Goal: Task Accomplishment & Management: Manage account settings

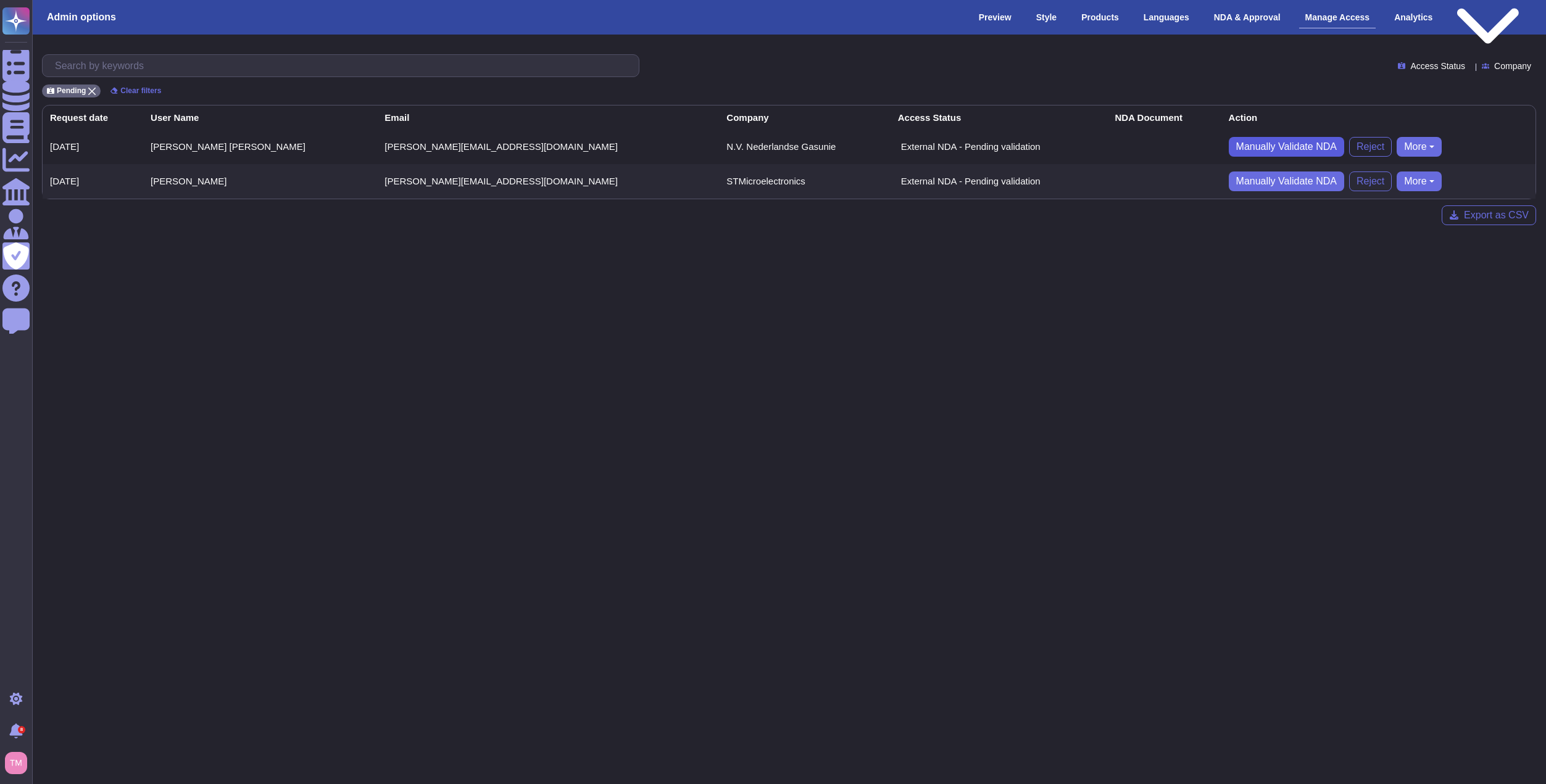
click at [1236, 142] on span "Manually Validate NDA" at bounding box center [1286, 147] width 101 height 10
click at [1241, 147] on span "Approve" at bounding box center [1259, 147] width 37 height 10
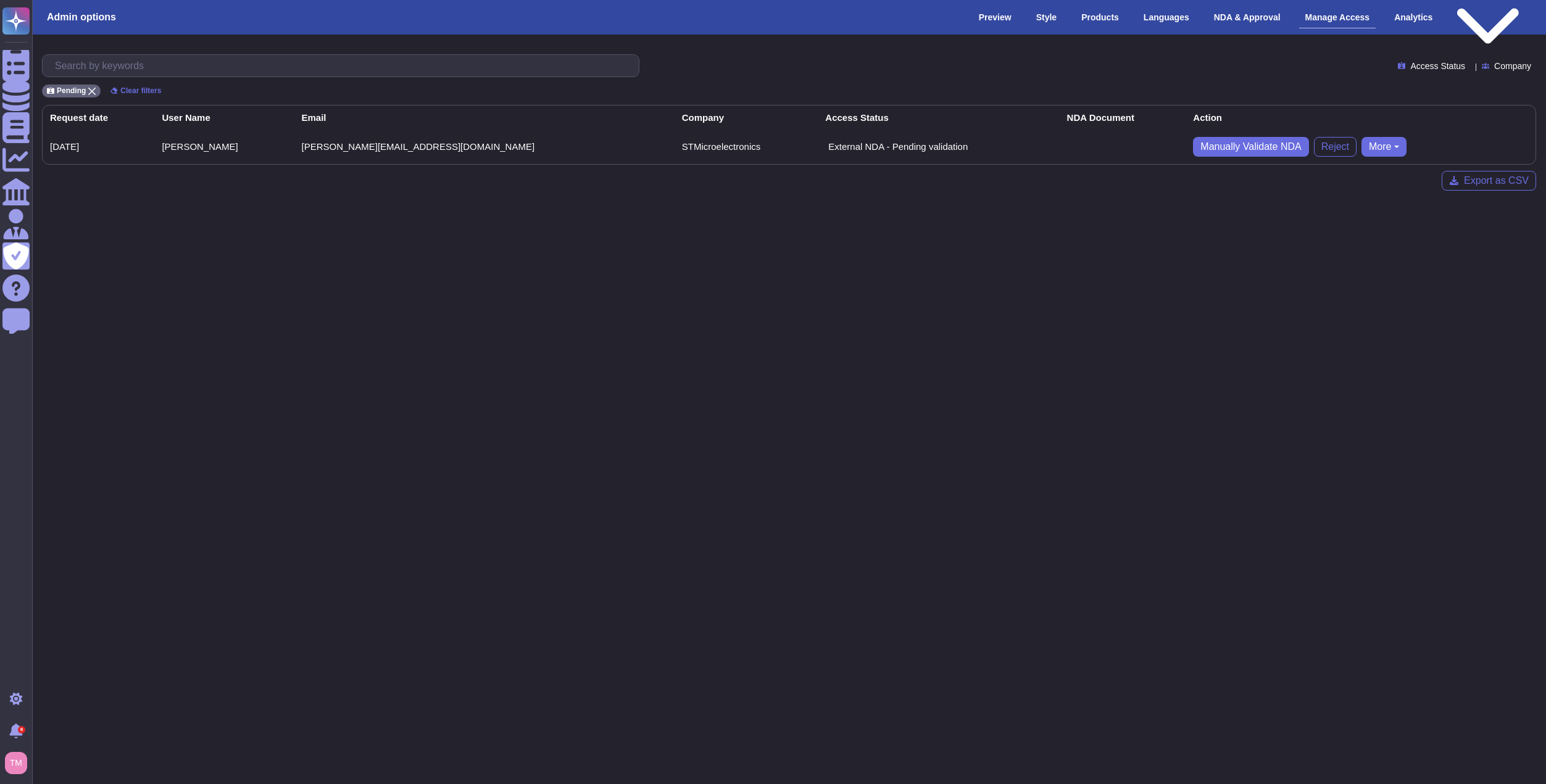
click at [1099, 210] on html "Questionnaires Knowledge Base Documents Analytics CAIQ / SIG Admin Trust Center…" at bounding box center [773, 105] width 1546 height 210
click at [1432, 63] on span "Access Status" at bounding box center [1437, 66] width 55 height 9
click at [1430, 127] on span "Approved" at bounding box center [1438, 127] width 39 height 11
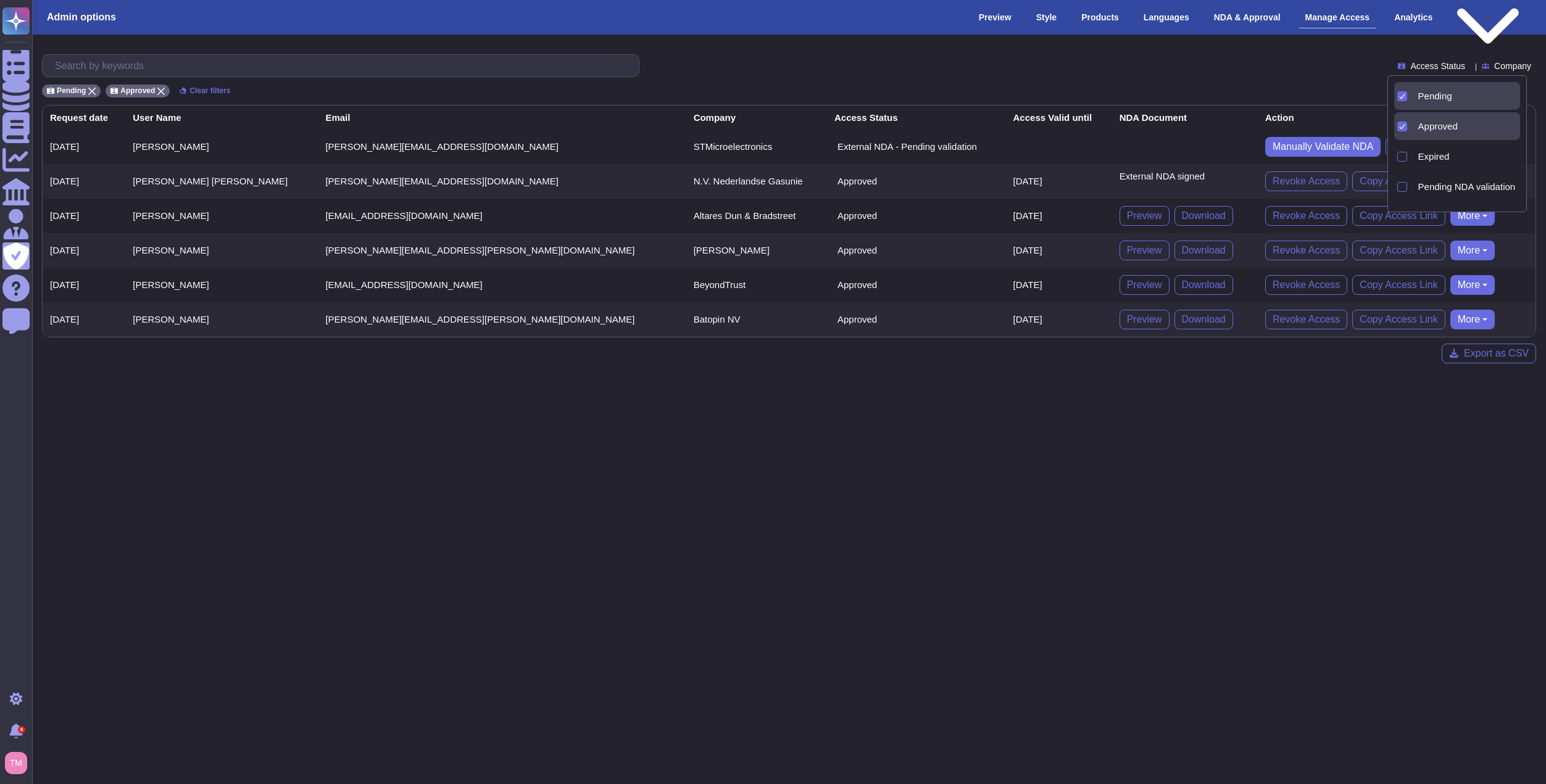
click at [926, 383] on html "Questionnaires Knowledge Base Documents Analytics CAIQ / SIG Admin Trust Center…" at bounding box center [773, 191] width 1546 height 383
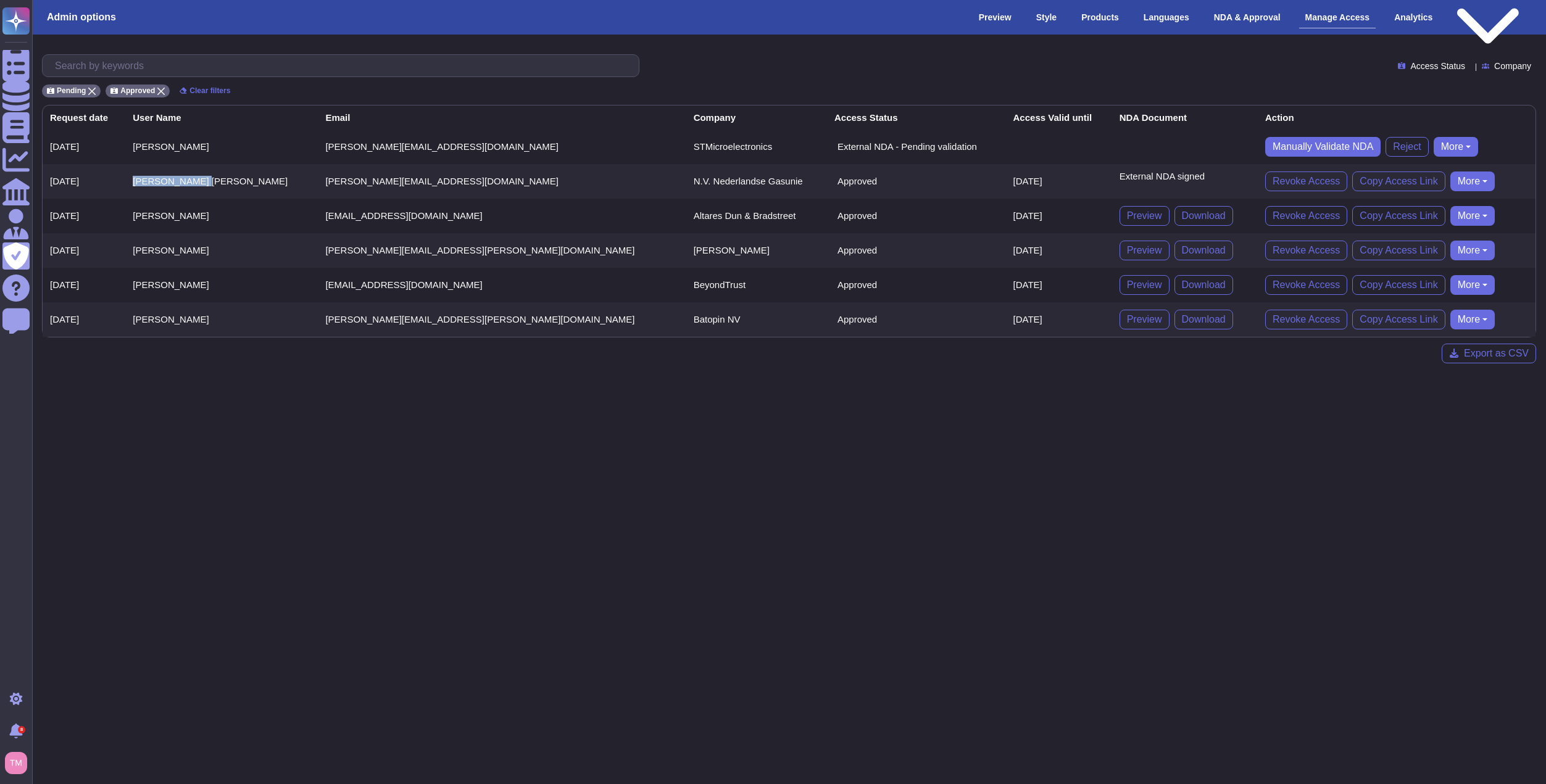
drag, startPoint x: 217, startPoint y: 182, endPoint x: 148, endPoint y: 185, distance: 69.1
click at [148, 185] on td "[PERSON_NAME] [PERSON_NAME]" at bounding box center [222, 181] width 193 height 34
copy td "[PERSON_NAME] [PERSON_NAME]"
click at [1239, 383] on html "Questionnaires Knowledge Base Documents Analytics CAIQ / SIG Admin Trust Center…" at bounding box center [773, 191] width 1546 height 383
drag, startPoint x: 556, startPoint y: 145, endPoint x: 467, endPoint y: 145, distance: 89.0
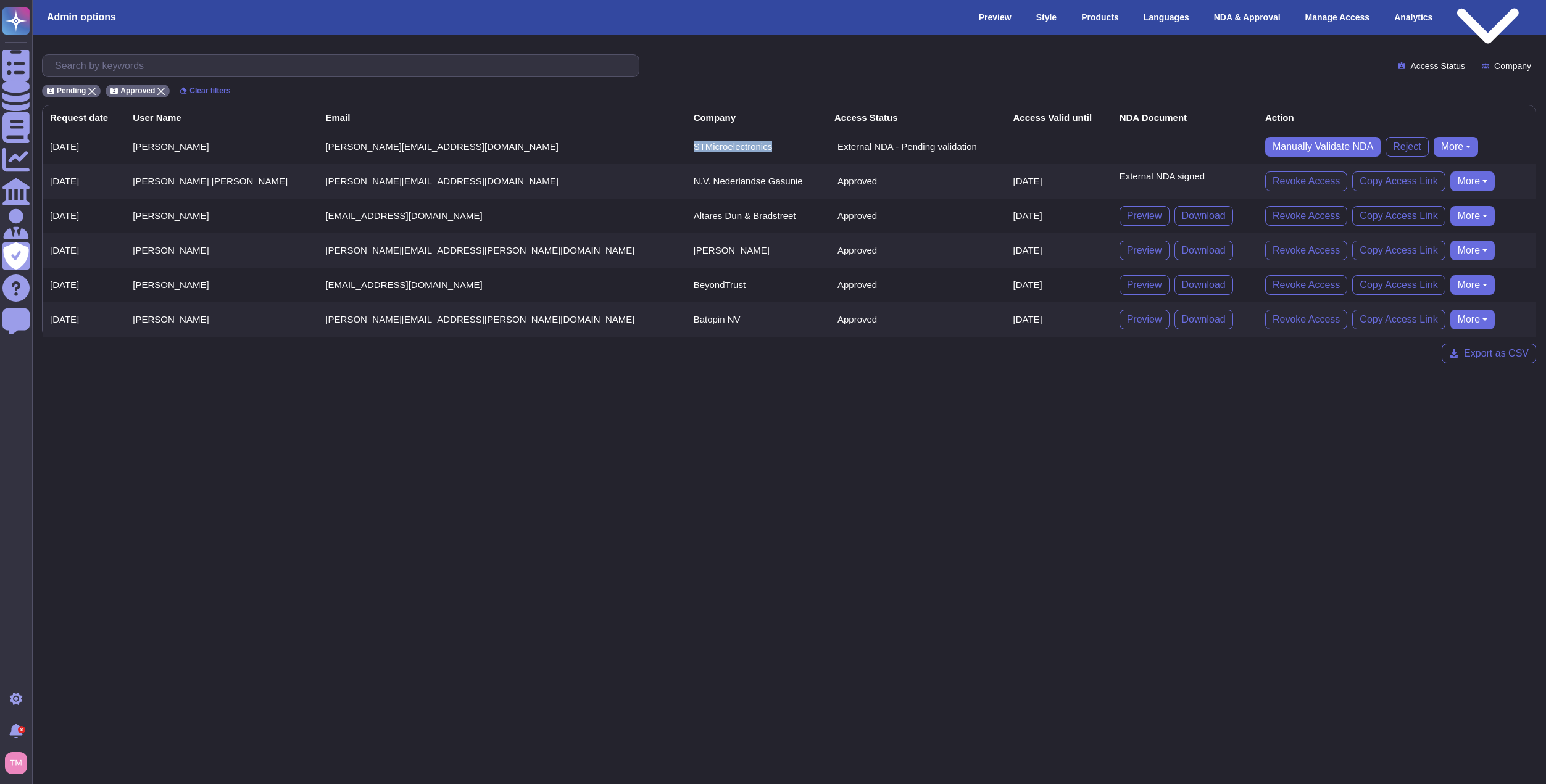
click at [686, 145] on td "STMicroelectronics" at bounding box center [756, 147] width 140 height 34
copy td "STMicroelectronics"
click at [1416, 383] on html "Questionnaires Knowledge Base Documents Analytics CAIQ / SIG Admin Trust Center…" at bounding box center [773, 191] width 1546 height 383
